Goal: Task Accomplishment & Management: Manage account settings

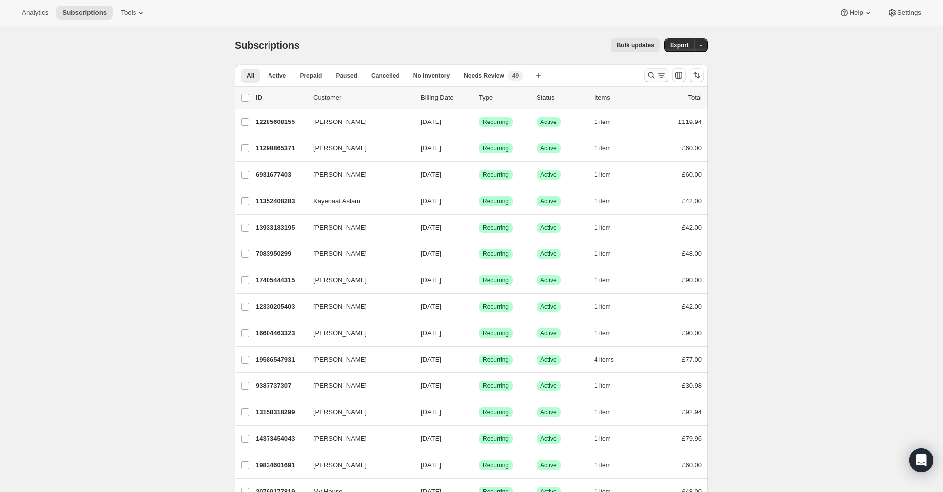
click at [654, 77] on icon "Search and filter results" at bounding box center [651, 75] width 10 height 10
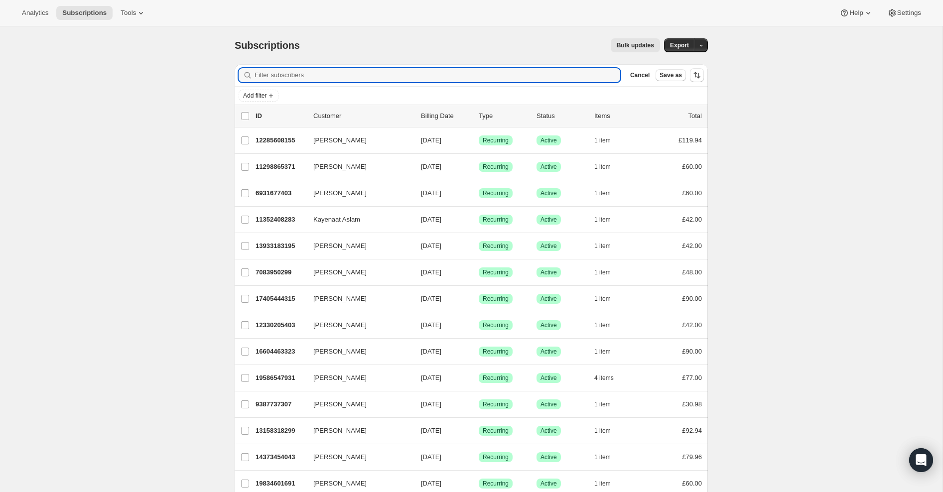
paste input "[PERSON_NAME][EMAIL_ADDRESS][DOMAIN_NAME]"
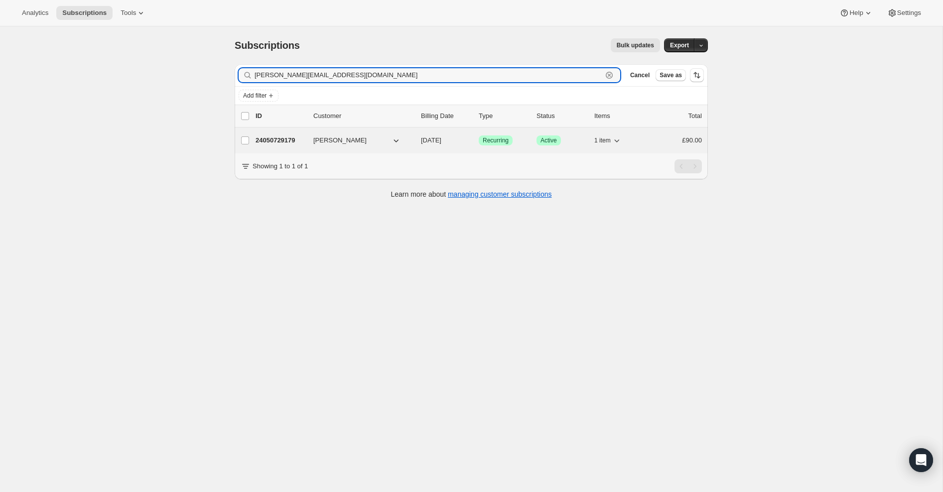
type input "[PERSON_NAME][EMAIL_ADDRESS][DOMAIN_NAME]"
click at [272, 142] on p "24050729179" at bounding box center [281, 141] width 50 height 10
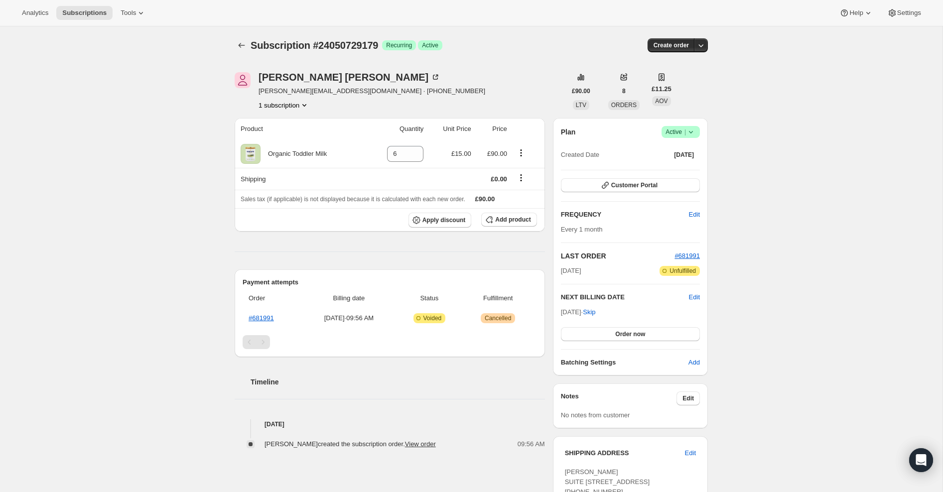
click at [693, 132] on icon at bounding box center [691, 132] width 10 height 10
click at [691, 170] on span "Cancel subscription" at bounding box center [678, 167] width 56 height 7
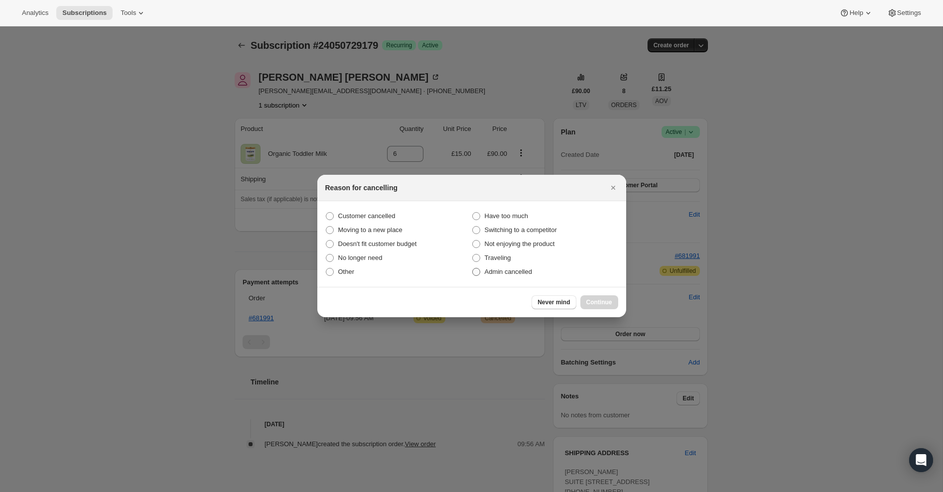
click at [475, 271] on span ":rbu:" at bounding box center [476, 272] width 8 height 8
click at [473, 269] on input "Admin cancelled" at bounding box center [472, 268] width 0 height 0
radio input "true"
click at [592, 304] on span "Continue" at bounding box center [600, 303] width 26 height 8
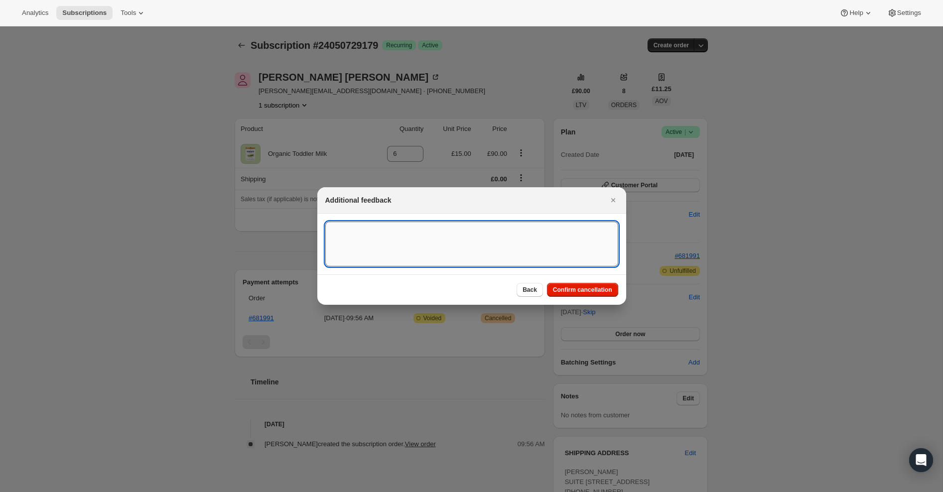
click at [475, 246] on textarea ":rbu:" at bounding box center [471, 244] width 293 height 45
click at [437, 231] on textarea "Overseas Order ([GEOGRAPHIC_DATA]) to forward shpping address" at bounding box center [471, 244] width 293 height 45
type textarea "Overseas Order ([GEOGRAPHIC_DATA]) to forward shipping address"
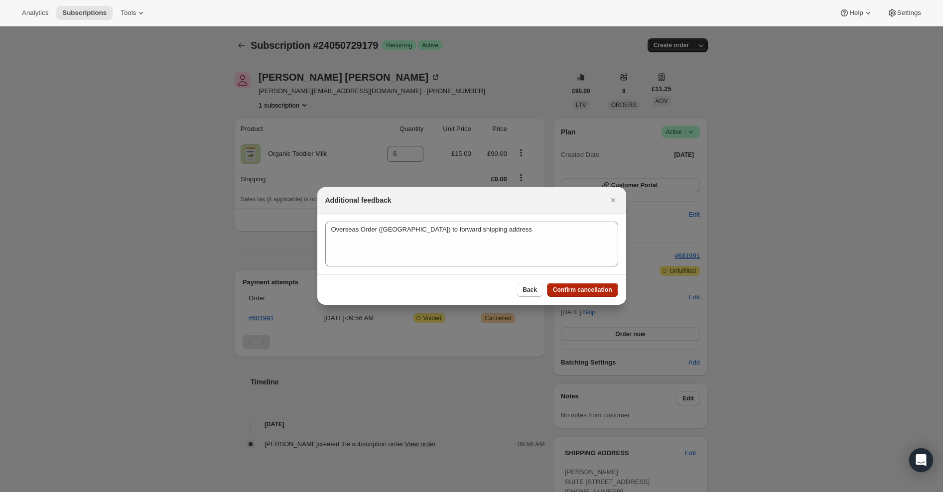
click at [566, 291] on span "Confirm cancellation" at bounding box center [582, 290] width 59 height 8
